Goal: Communication & Community: Answer question/provide support

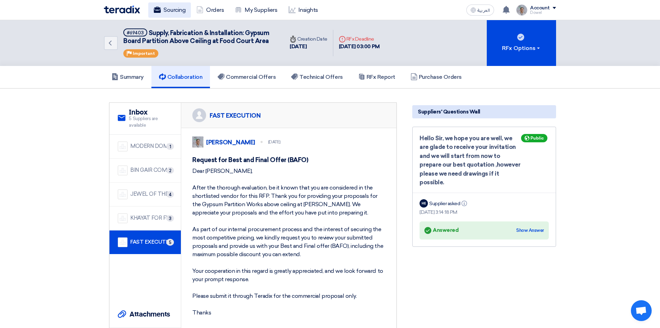
click at [178, 11] on link "Sourcing" at bounding box center [169, 9] width 43 height 15
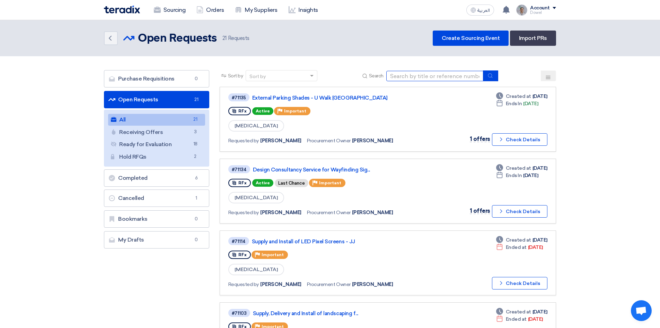
click at [422, 78] on input at bounding box center [435, 76] width 97 height 10
click at [410, 76] on input at bounding box center [435, 76] width 97 height 10
click at [321, 44] on div "Back Open Requests Open Requests 21 Requests Create Sourcing Event Import PRs" at bounding box center [330, 38] width 452 height 15
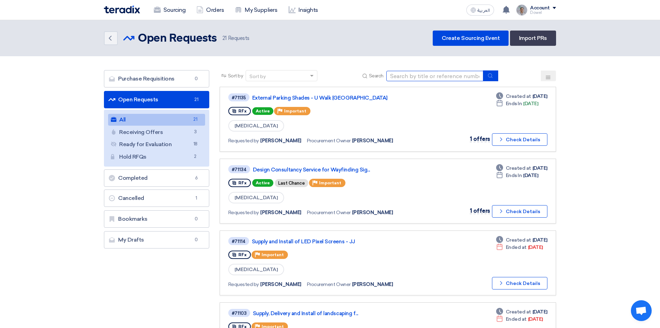
click at [420, 75] on input at bounding box center [435, 76] width 97 height 10
type input "management"
click at [494, 78] on button "submit" at bounding box center [490, 75] width 15 height 11
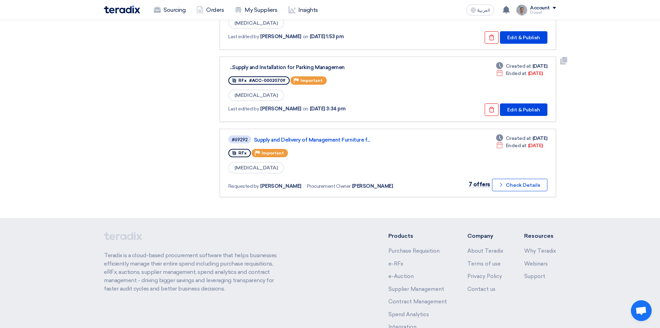
scroll to position [441, 0]
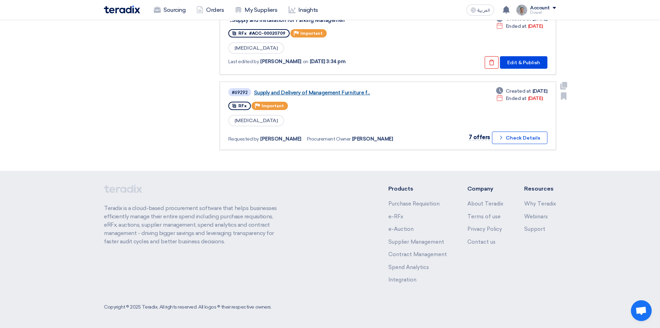
click at [330, 95] on link "Supply and Delivery of Management Furniture f..." at bounding box center [340, 92] width 173 height 6
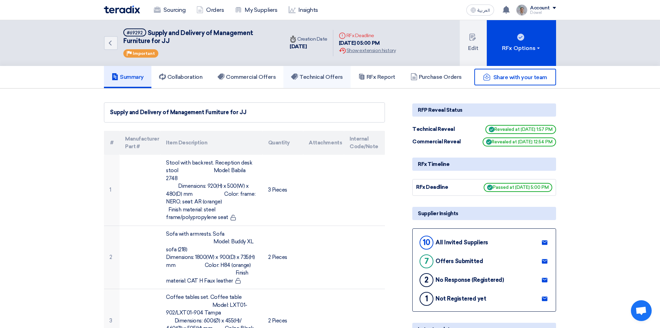
click at [324, 77] on h5 "Technical Offers" at bounding box center [317, 76] width 52 height 7
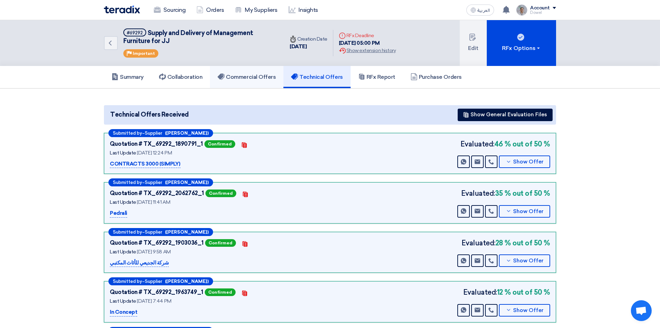
click at [250, 80] on link "Commercial Offers" at bounding box center [246, 77] width 73 height 22
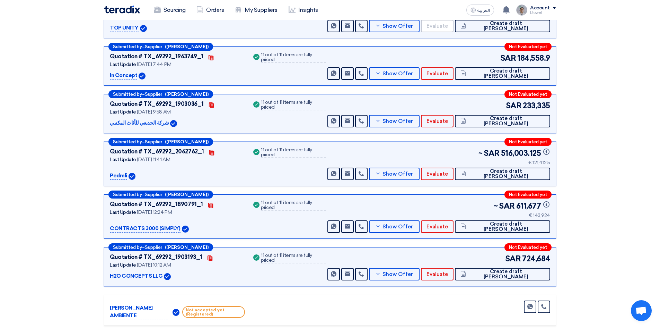
scroll to position [139, 0]
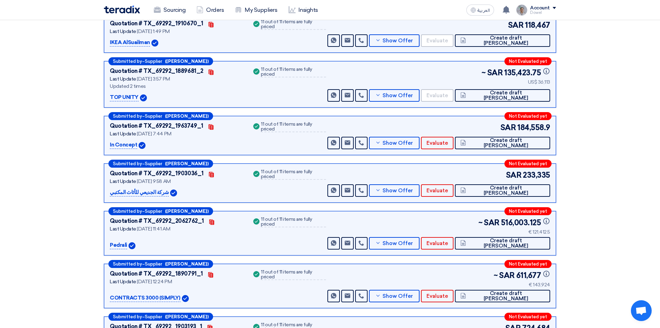
click at [34, 190] on section "Received offers 10 Offers Excel Sheet Comparison Digital Offers Comparison Sort…" at bounding box center [330, 213] width 660 height 527
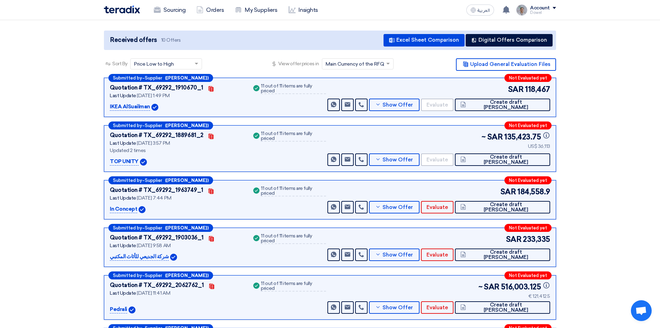
scroll to position [0, 0]
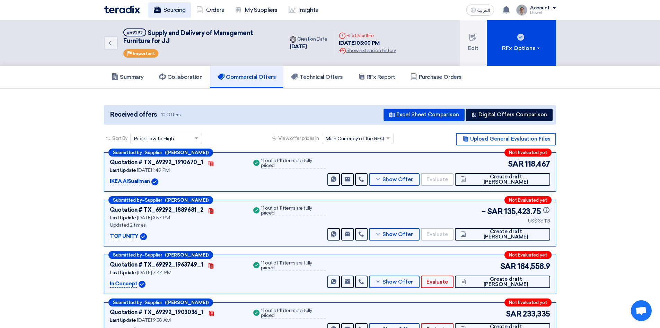
click at [176, 10] on link "Sourcing" at bounding box center [169, 9] width 43 height 15
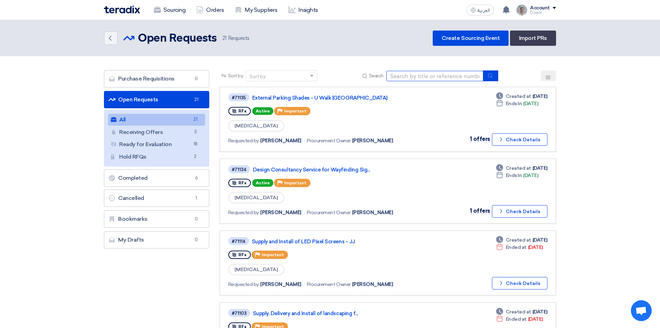
drag, startPoint x: 407, startPoint y: 74, endPoint x: 410, endPoint y: 76, distance: 4.0
click at [407, 75] on input at bounding box center [435, 76] width 97 height 10
type input "spinneys"
click at [490, 79] on button "submit" at bounding box center [490, 75] width 15 height 11
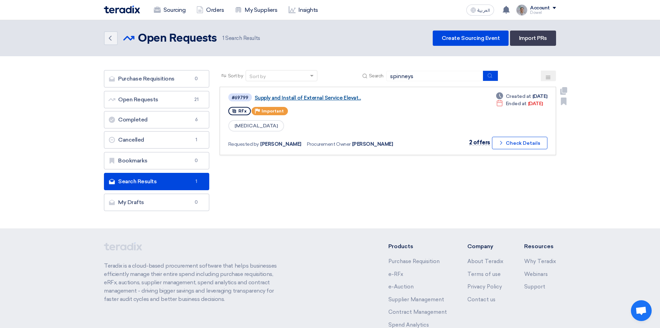
click at [303, 97] on link "Supply and Install of External Service Elevat..." at bounding box center [341, 98] width 173 height 6
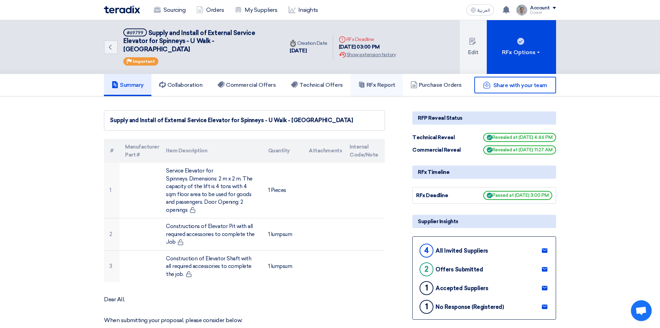
click at [384, 81] on h5 "RFx Report" at bounding box center [376, 84] width 37 height 7
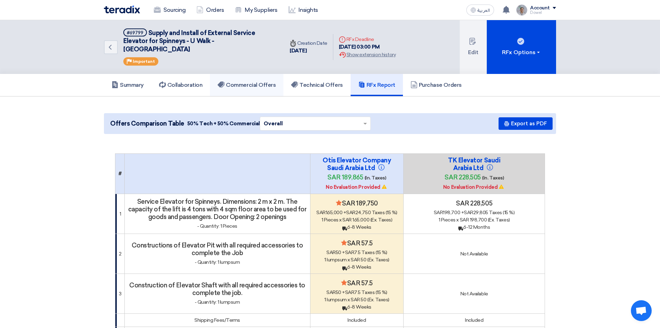
click at [241, 81] on h5 "Commercial Offers" at bounding box center [247, 84] width 58 height 7
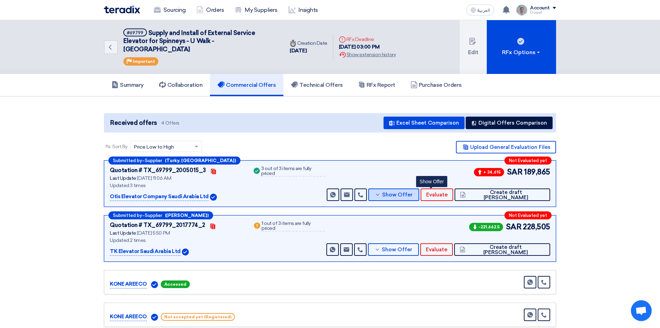
click at [413, 192] on span "Show Offer" at bounding box center [397, 194] width 31 height 5
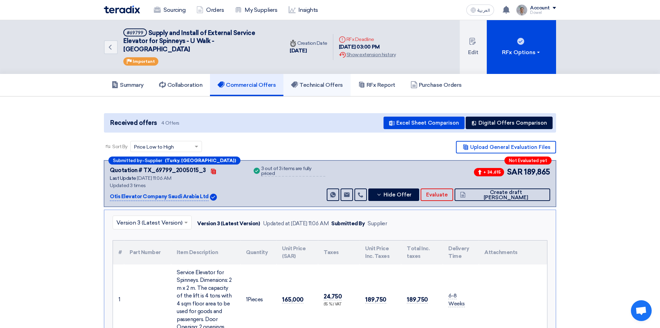
click at [328, 81] on h5 "Technical Offers" at bounding box center [317, 84] width 52 height 7
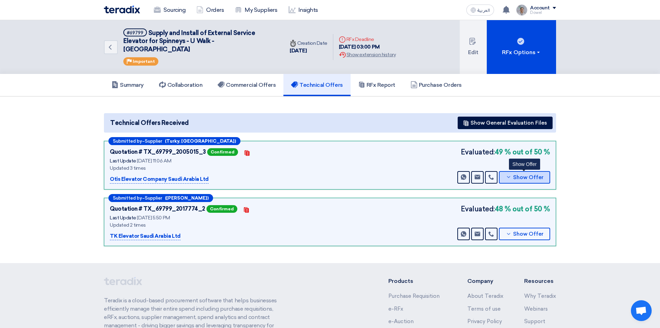
click at [530, 175] on span "Show Offer" at bounding box center [528, 177] width 31 height 5
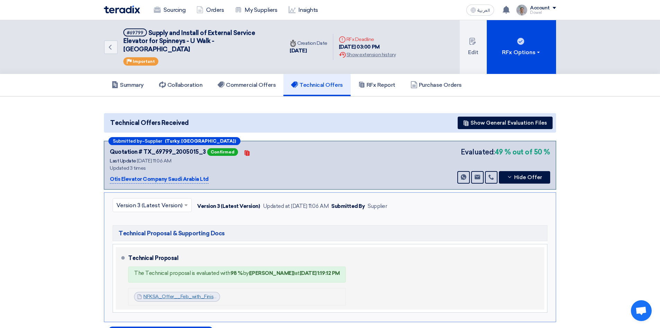
click at [200, 293] on link "NFKSA_Offer__Feb_with_Finishes_1756195540520.pdf" at bounding box center [206, 296] width 124 height 6
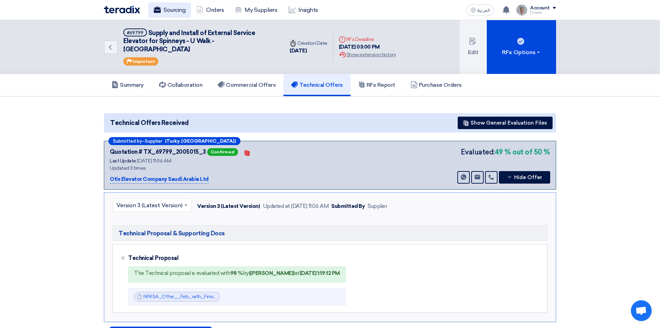
click at [177, 10] on link "Sourcing" at bounding box center [169, 9] width 43 height 15
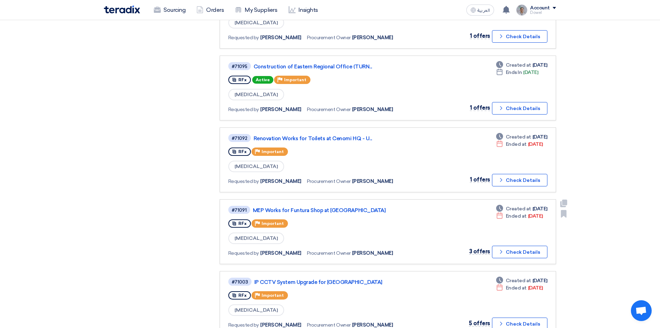
scroll to position [381, 0]
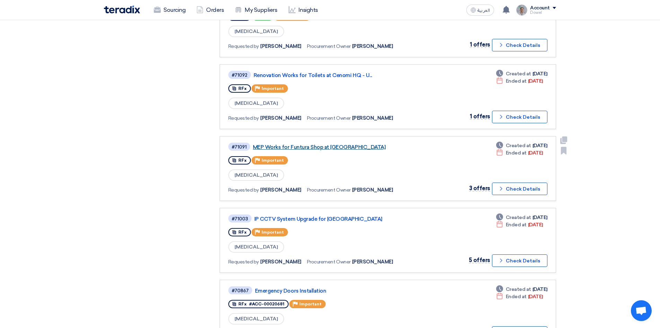
click at [318, 147] on link "MEP Works for Funtura Shop at [GEOGRAPHIC_DATA]" at bounding box center [339, 147] width 173 height 6
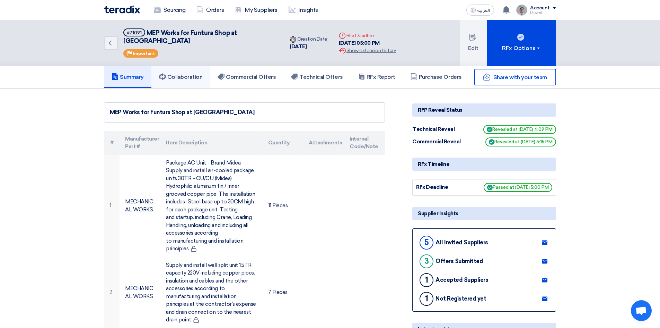
click at [182, 73] on h5 "Collaboration" at bounding box center [181, 76] width 44 height 7
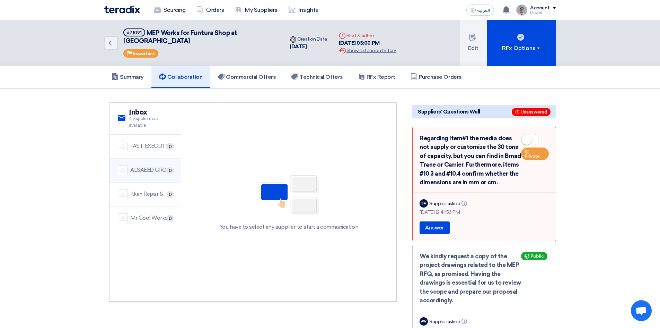
click at [139, 166] on div "ALSAEED GROUP FOR CONTACTING" at bounding box center [151, 170] width 42 height 8
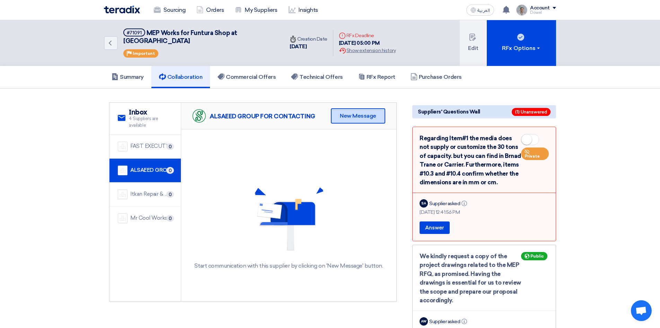
click at [353, 109] on div "New Message" at bounding box center [358, 115] width 54 height 15
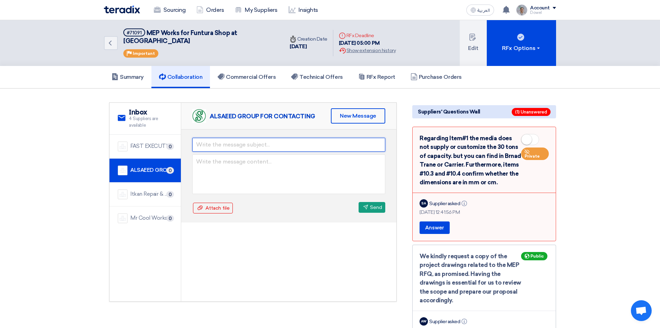
click at [218, 138] on input "text" at bounding box center [288, 145] width 193 height 14
type input "Request for Best and Final Offer (BAFO)"
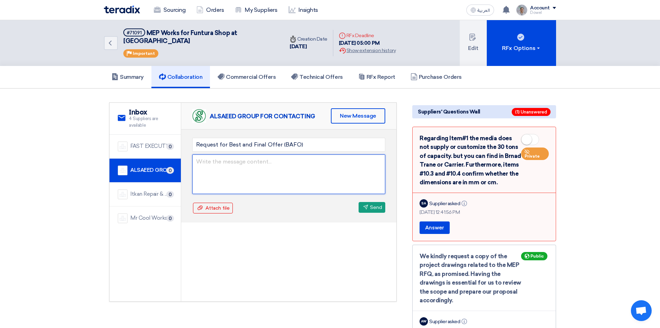
click at [211, 158] on textarea at bounding box center [288, 174] width 193 height 40
paste textarea "Dear [PERSON_NAME], After the thorough evaluation, be it known that you are con…"
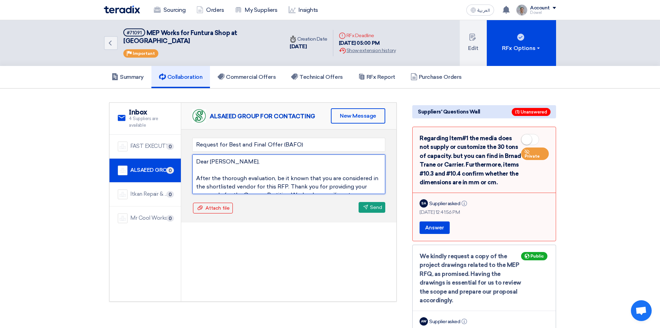
drag, startPoint x: 211, startPoint y: 153, endPoint x: 230, endPoint y: 149, distance: 19.0
click at [230, 154] on textarea "Dear [PERSON_NAME], After the thorough evaluation, be it known that you are con…" at bounding box center [288, 174] width 193 height 40
drag, startPoint x: 244, startPoint y: 152, endPoint x: 265, endPoint y: 176, distance: 32.2
click at [266, 178] on textarea "Dear [PERSON_NAME], After the thorough evaluation, be it known that you are con…" at bounding box center [288, 174] width 193 height 40
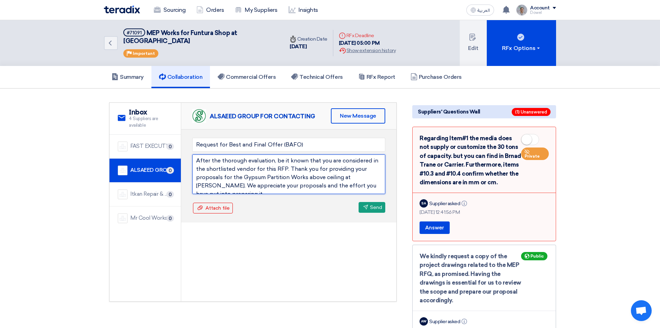
scroll to position [35, 0]
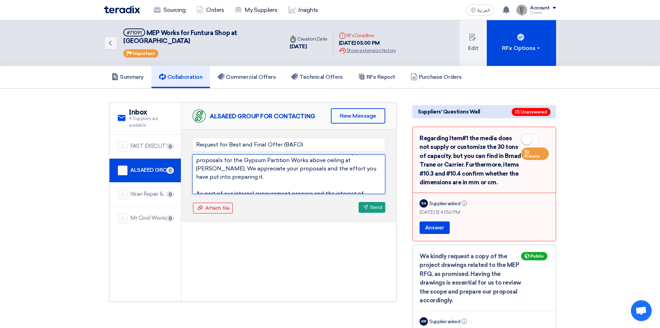
click at [243, 154] on textarea "Dear [PERSON_NAME], After the thorough evaluation, be it known that you are con…" at bounding box center [288, 174] width 193 height 40
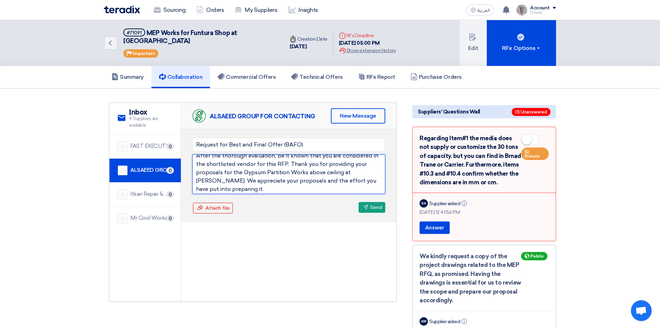
scroll to position [11, 0]
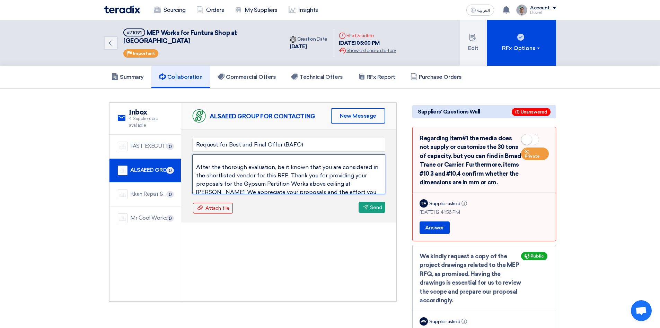
drag, startPoint x: 243, startPoint y: 153, endPoint x: 288, endPoint y: 175, distance: 50.9
click at [288, 175] on textarea "Dear [PERSON_NAME], After the thorough evaluation, be it known that you are con…" at bounding box center [288, 174] width 193 height 40
drag, startPoint x: 274, startPoint y: 176, endPoint x: 309, endPoint y: 176, distance: 34.7
click at [309, 176] on textarea "Dear [PERSON_NAME], After the thorough evaluation, be it known that you are con…" at bounding box center [288, 174] width 193 height 40
drag, startPoint x: 326, startPoint y: 175, endPoint x: 335, endPoint y: 176, distance: 9.0
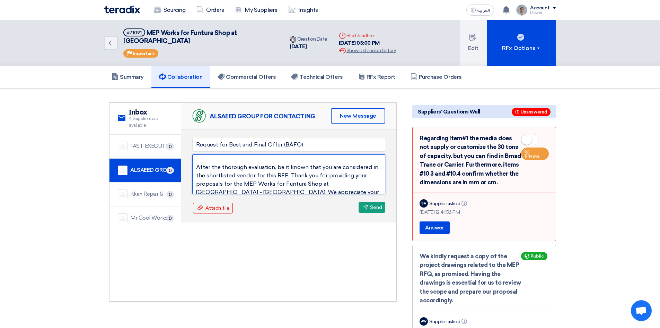
click at [335, 176] on textarea "Dear [PERSON_NAME], After the thorough evaluation, be it known that you are con…" at bounding box center [288, 174] width 193 height 40
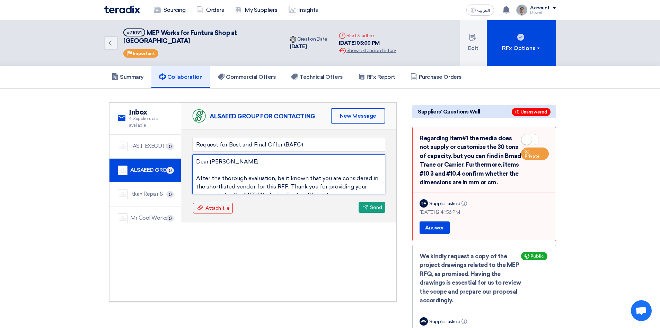
drag, startPoint x: 215, startPoint y: 149, endPoint x: 207, endPoint y: 173, distance: 25.5
click at [207, 173] on textarea "Dear [PERSON_NAME], After the thorough evaluation, be it known that you are con…" at bounding box center [288, 174] width 193 height 40
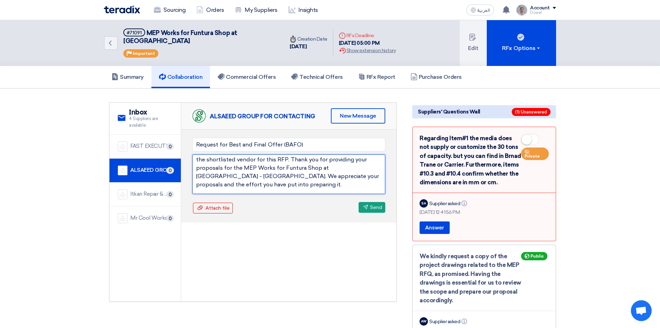
scroll to position [35, 0]
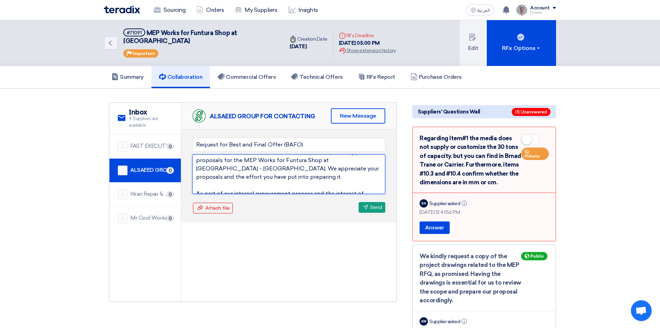
click at [209, 158] on textarea "Dear [PERSON_NAME], After the thorough evaluation, be it known that you are con…" at bounding box center [288, 174] width 193 height 40
drag, startPoint x: 197, startPoint y: 159, endPoint x: 215, endPoint y: 160, distance: 17.7
click at [215, 160] on textarea "Dear [PERSON_NAME], After the thorough evaluation, be it known that you are con…" at bounding box center [288, 174] width 193 height 40
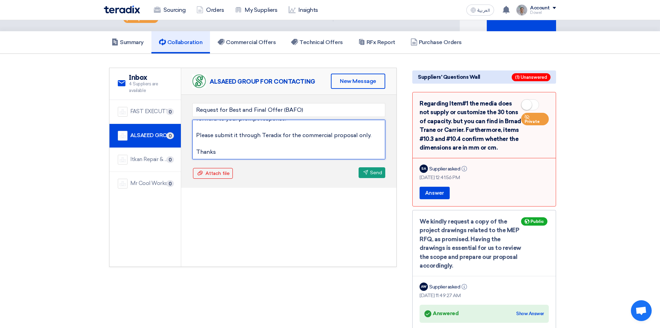
click at [220, 145] on textarea "Dear [PERSON_NAME], After the thorough evaluation, be it known that you are con…" at bounding box center [288, 140] width 193 height 40
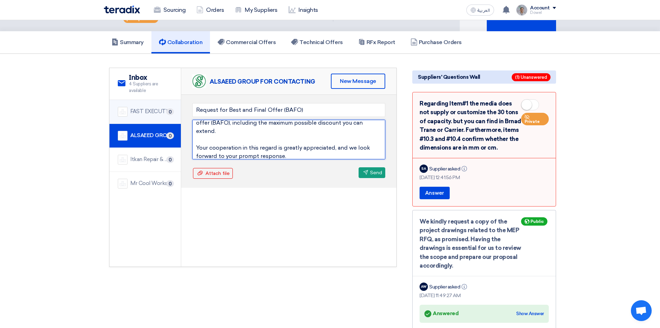
scroll to position [0, 0]
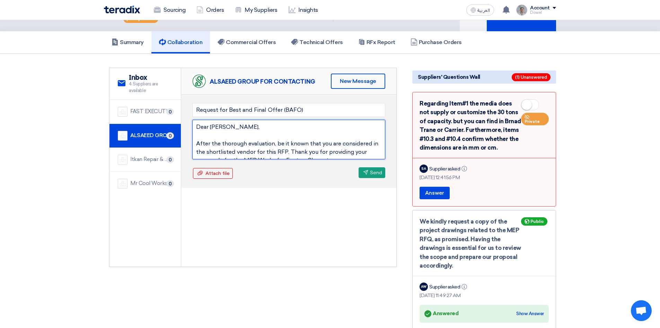
drag, startPoint x: 249, startPoint y: 142, endPoint x: 196, endPoint y: 114, distance: 59.9
click at [196, 120] on textarea "Dear [PERSON_NAME], After the thorough evaluation, be it known that you are con…" at bounding box center [288, 140] width 193 height 40
click at [283, 135] on textarea "Dear [PERSON_NAME], After the thorough evaluation, be it known that you are con…" at bounding box center [288, 140] width 193 height 40
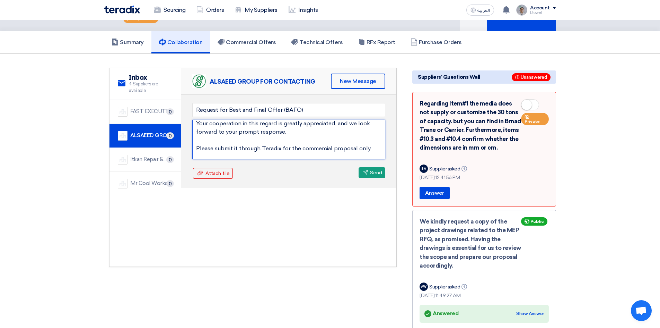
scroll to position [133, 0]
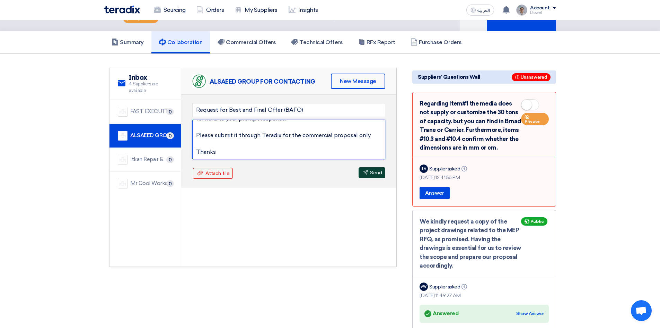
type textarea "Dear [PERSON_NAME], After the thorough evaluation, be it known that you are con…"
click at [366, 170] on use at bounding box center [366, 172] width 5 height 5
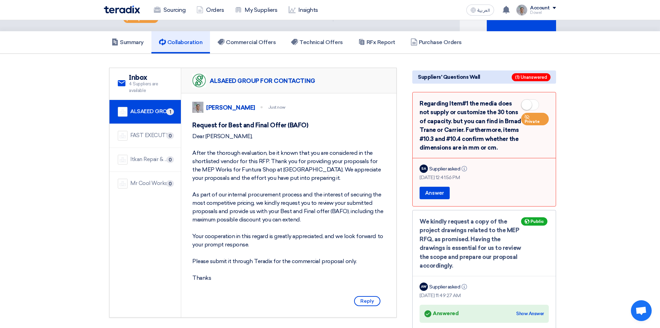
click at [144, 107] on div "ALSAEED GROUP FOR CONTACTING" at bounding box center [151, 111] width 42 height 8
click at [145, 131] on div "FAST EXECUTION" at bounding box center [151, 135] width 42 height 8
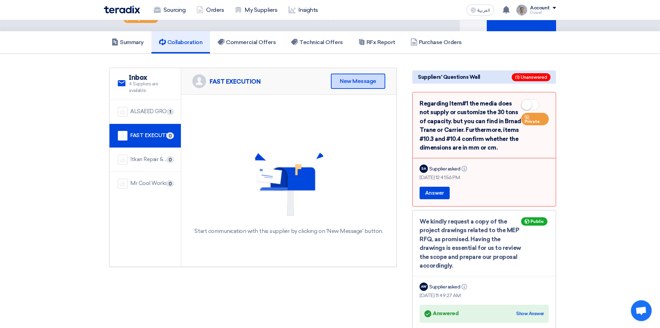
click at [346, 73] on div "New Message" at bounding box center [358, 80] width 54 height 15
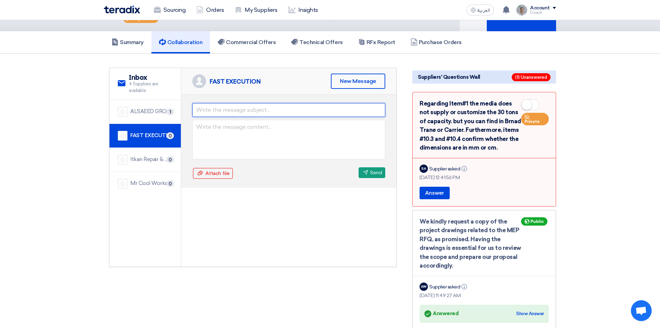
click at [220, 103] on input "text" at bounding box center [288, 110] width 193 height 14
type input "Request for Best and Final Offer (BAFO)"
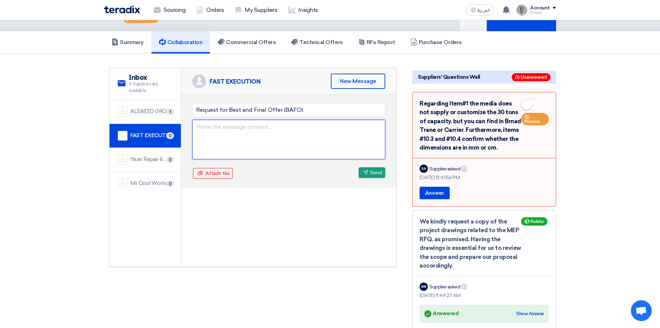
click at [220, 122] on textarea at bounding box center [288, 140] width 193 height 40
paste textarea "Dear [PERSON_NAME], After the thorough evaluation, be it known that you are con…"
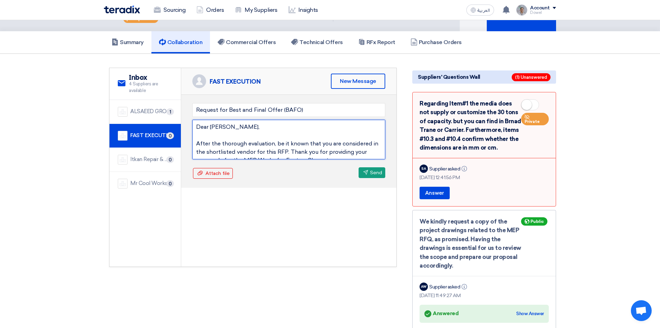
drag, startPoint x: 210, startPoint y: 119, endPoint x: 229, endPoint y: 119, distance: 18.7
click at [229, 120] on textarea "Dear [PERSON_NAME], After the thorough evaluation, be it known that you are con…" at bounding box center [288, 140] width 193 height 40
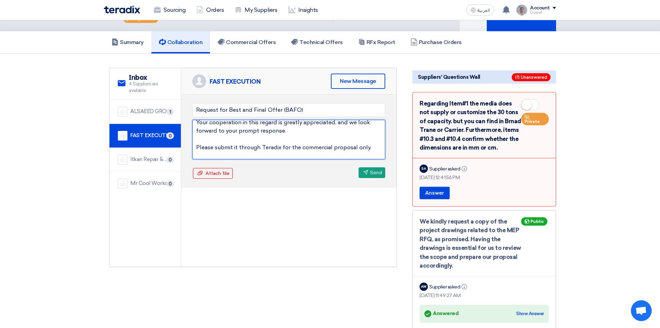
scroll to position [133, 0]
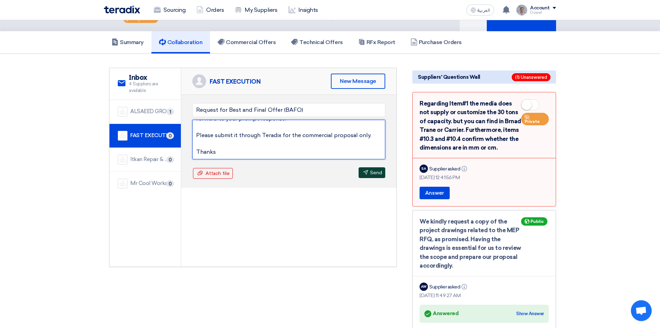
type textarea "Dear [PERSON_NAME], After the thorough evaluation, be it known that you are con…"
click at [371, 167] on button "Send Send" at bounding box center [372, 172] width 27 height 11
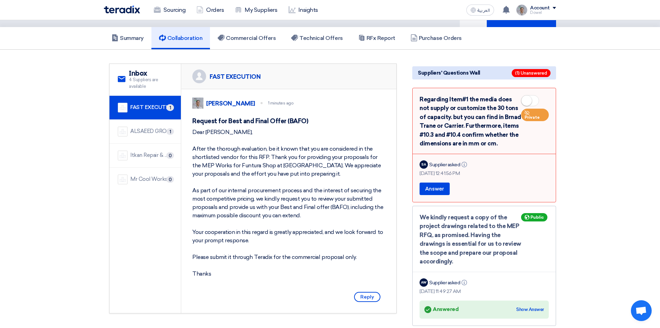
scroll to position [0, 0]
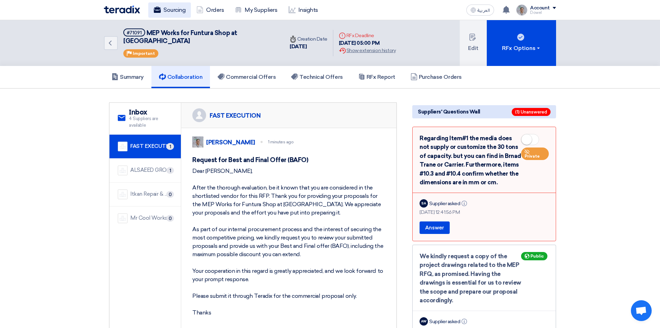
click at [168, 10] on link "Sourcing" at bounding box center [169, 9] width 43 height 15
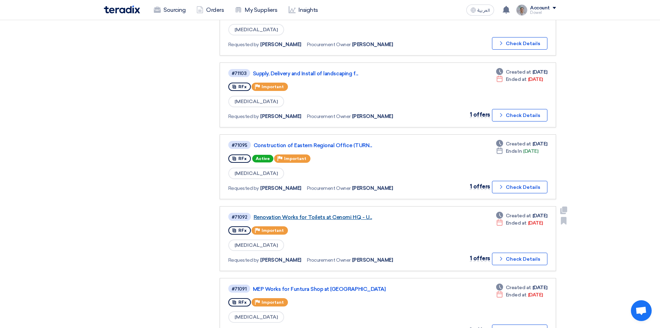
scroll to position [243, 0]
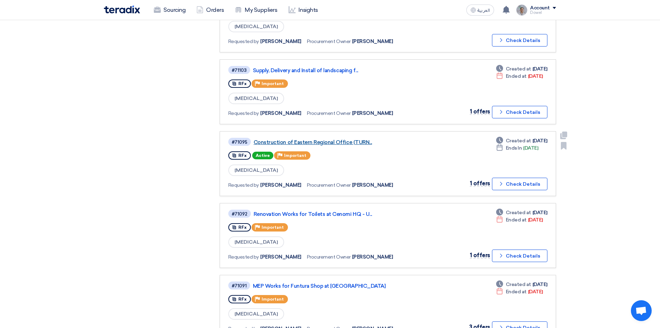
click at [316, 141] on link "Construction of Eastern Regional Office (TURN..." at bounding box center [340, 142] width 173 height 6
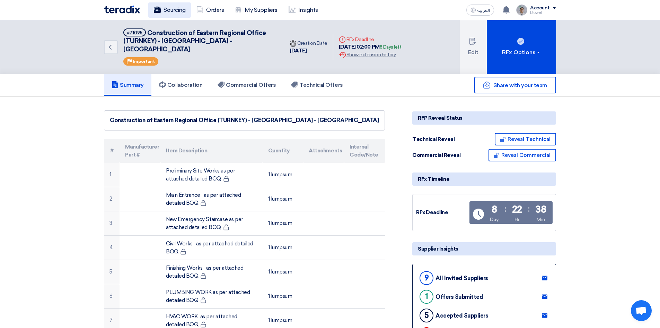
click at [167, 11] on link "Sourcing" at bounding box center [169, 9] width 43 height 15
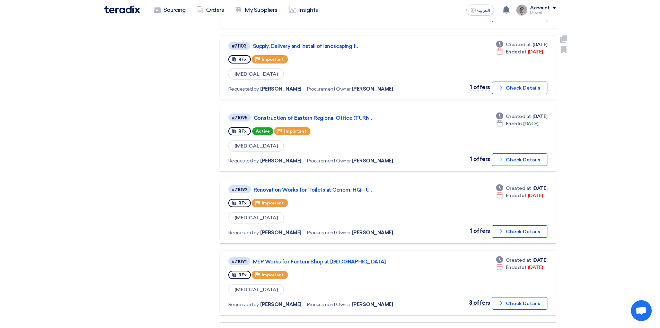
scroll to position [268, 0]
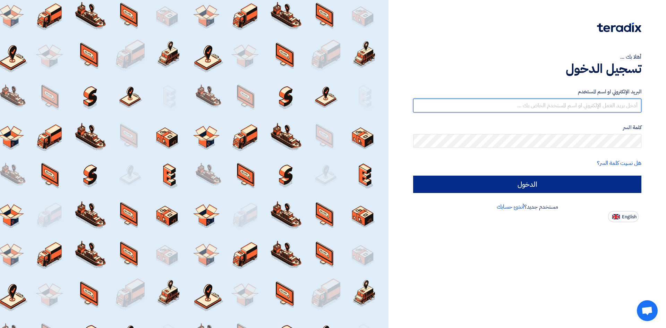
type input "dowel.sanchez@cenomi.com"
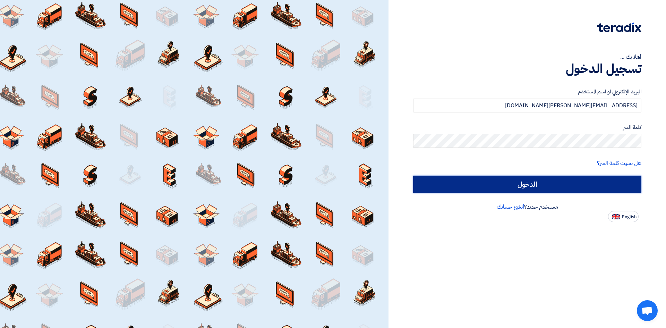
click at [510, 186] on input "الدخول" at bounding box center [527, 183] width 228 height 17
type input "Sign in"
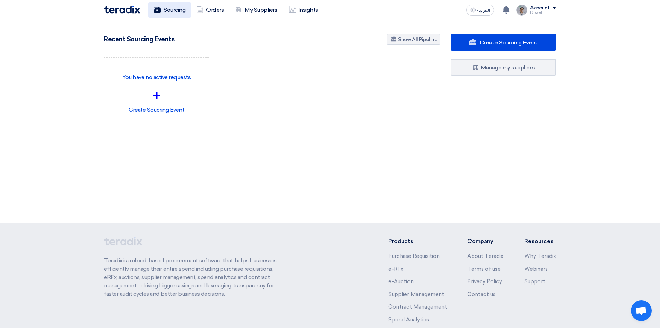
click at [172, 5] on link "Sourcing" at bounding box center [169, 9] width 43 height 15
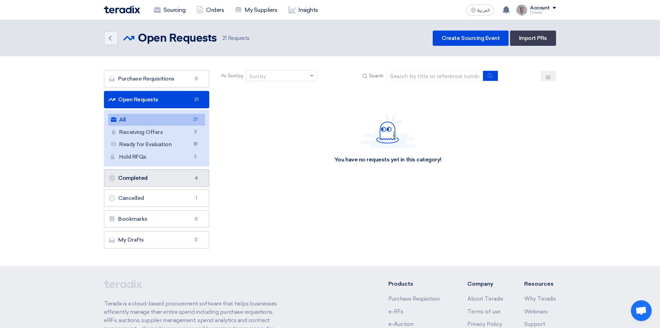
click at [142, 179] on link "Completed Completed 6" at bounding box center [156, 177] width 105 height 17
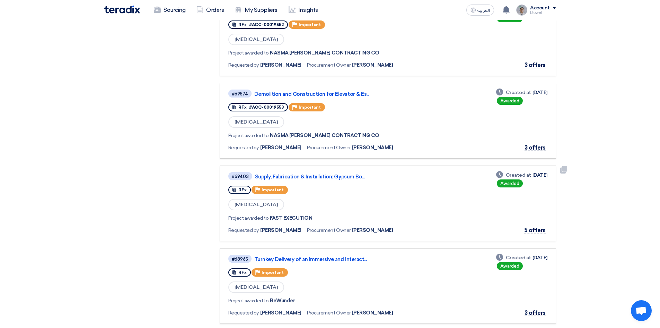
scroll to position [347, 0]
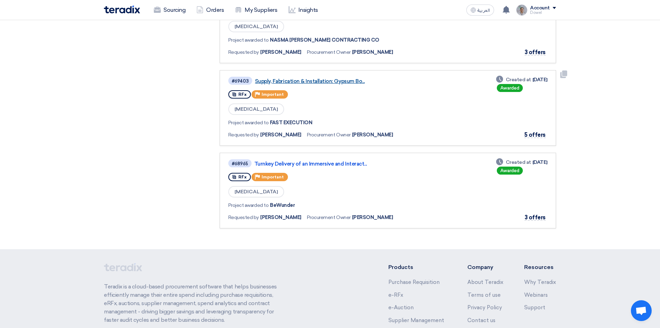
click at [309, 79] on link "Supply, Fabrication & Installation: Gypsum Bo..." at bounding box center [341, 81] width 173 height 6
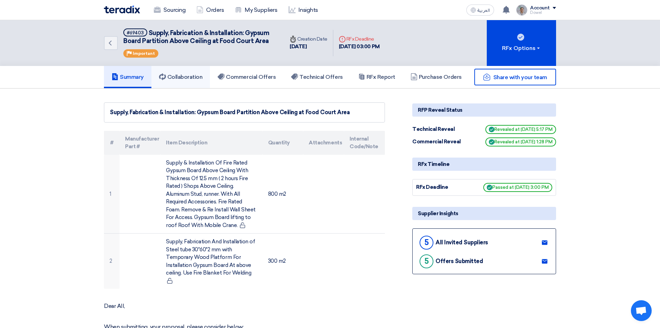
click at [185, 69] on link "Collaboration" at bounding box center [181, 77] width 59 height 22
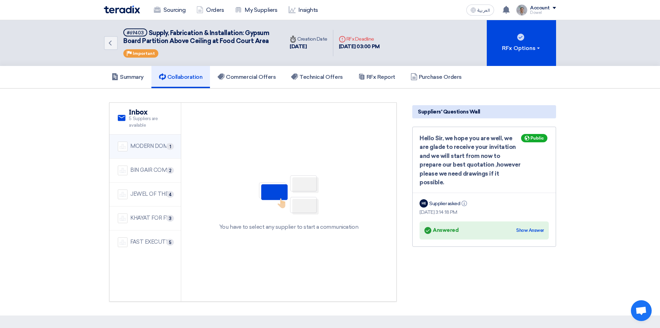
click at [142, 144] on div "MODERN DOME CONTRACTING COMPANY" at bounding box center [151, 146] width 42 height 8
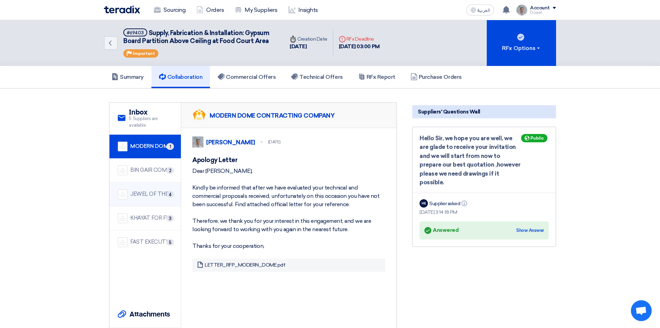
click at [148, 196] on div "JEWEL OF THE CRADLE" at bounding box center [151, 194] width 42 height 8
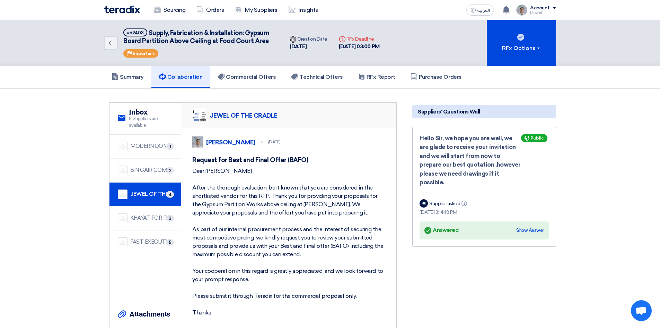
drag, startPoint x: 193, startPoint y: 179, endPoint x: 228, endPoint y: 318, distance: 143.8
click at [228, 317] on div "Dear Saffouh, After the thorough evaluation, be it known that you are considere…" at bounding box center [288, 242] width 193 height 150
copy div "Dear Saffouh, After the thorough evaluation, be it known that you are considere…"
